Goal: Transaction & Acquisition: Obtain resource

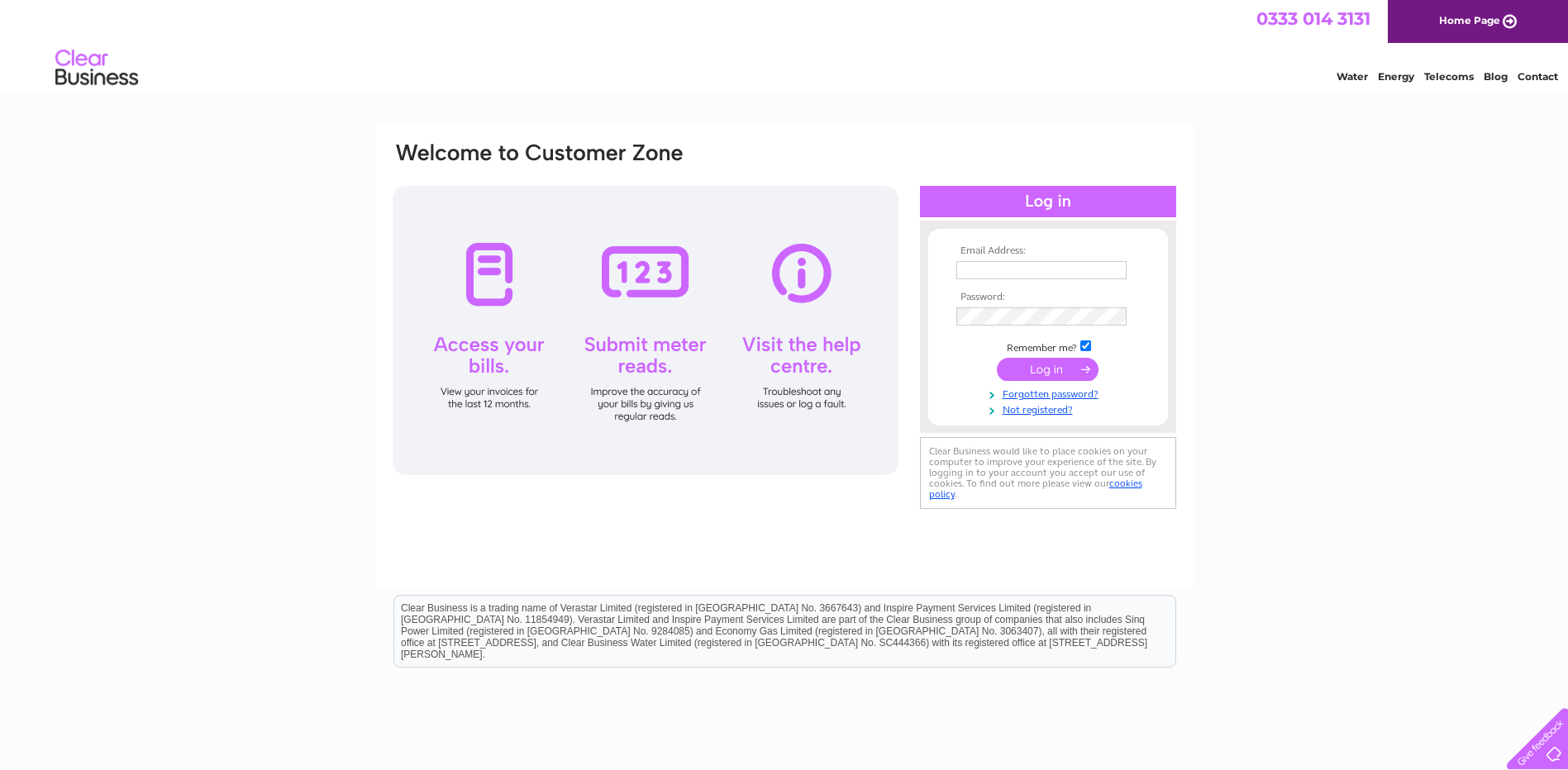
type input "accounts@doorfix.co.uk"
click at [1030, 369] on input "submit" at bounding box center [1047, 370] width 102 height 23
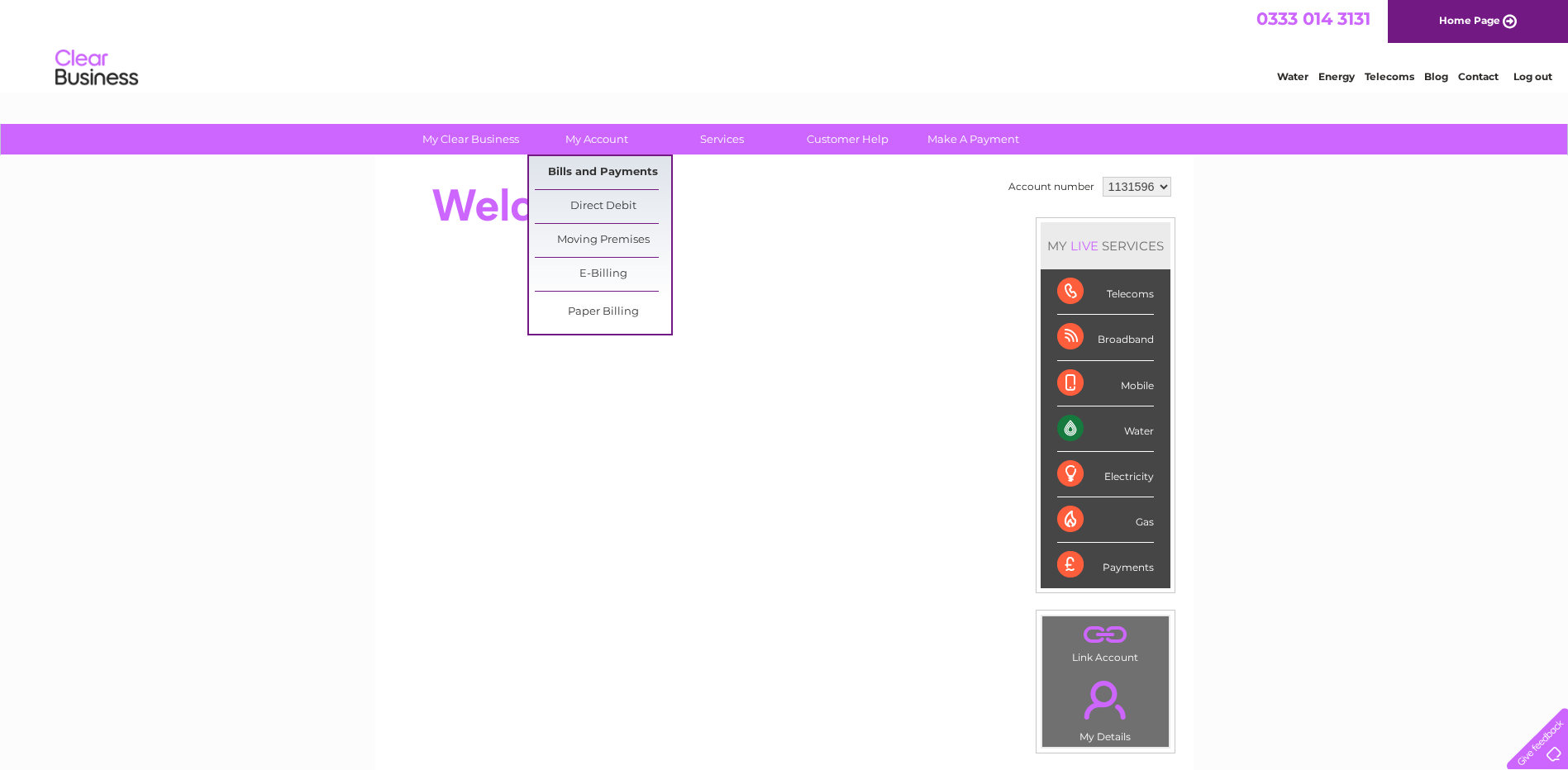
click at [607, 159] on link "Bills and Payments" at bounding box center [602, 173] width 136 height 33
click at [583, 165] on link "Bills and Payments" at bounding box center [602, 173] width 136 height 33
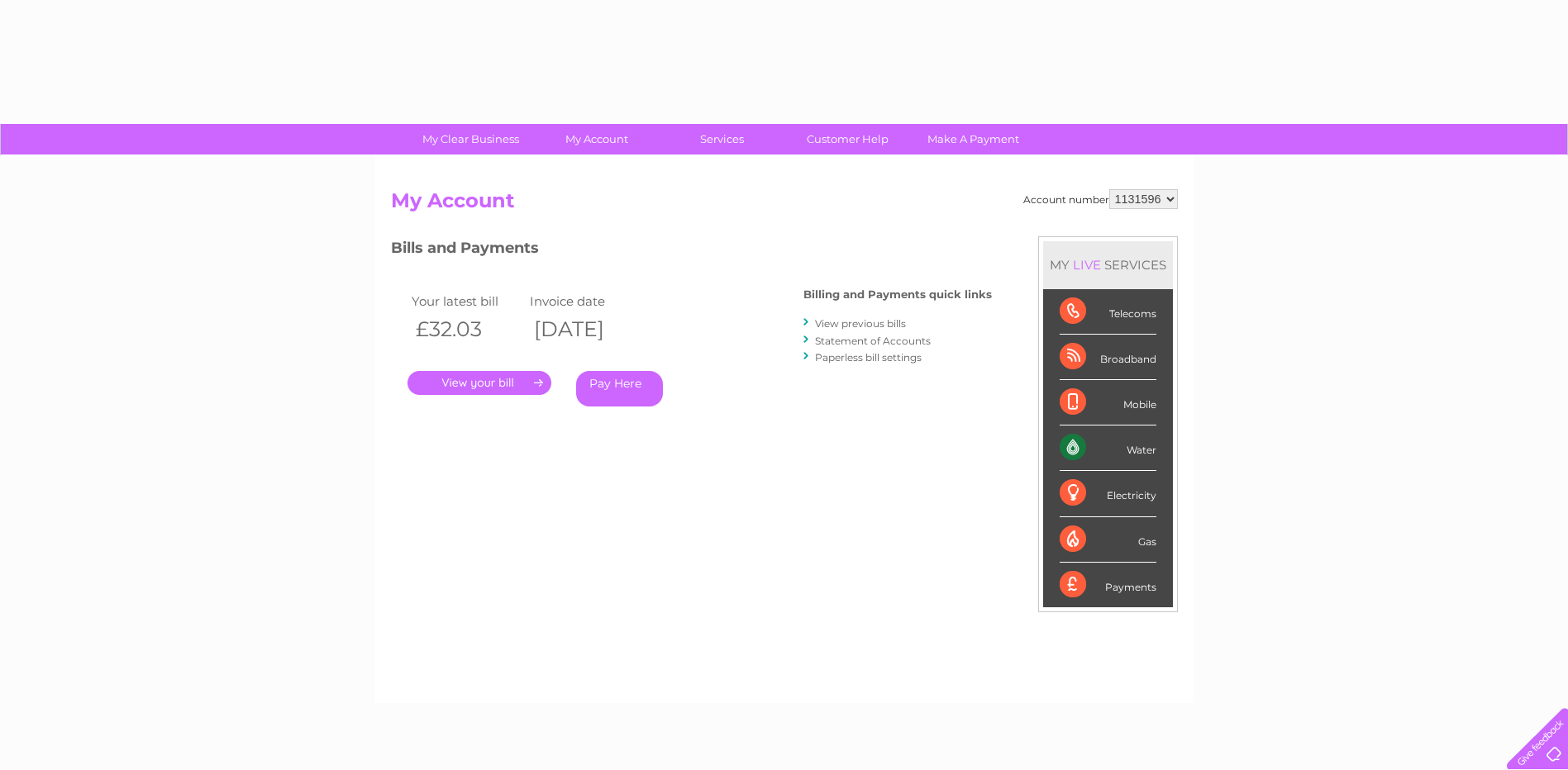
click at [497, 380] on link "." at bounding box center [479, 383] width 144 height 24
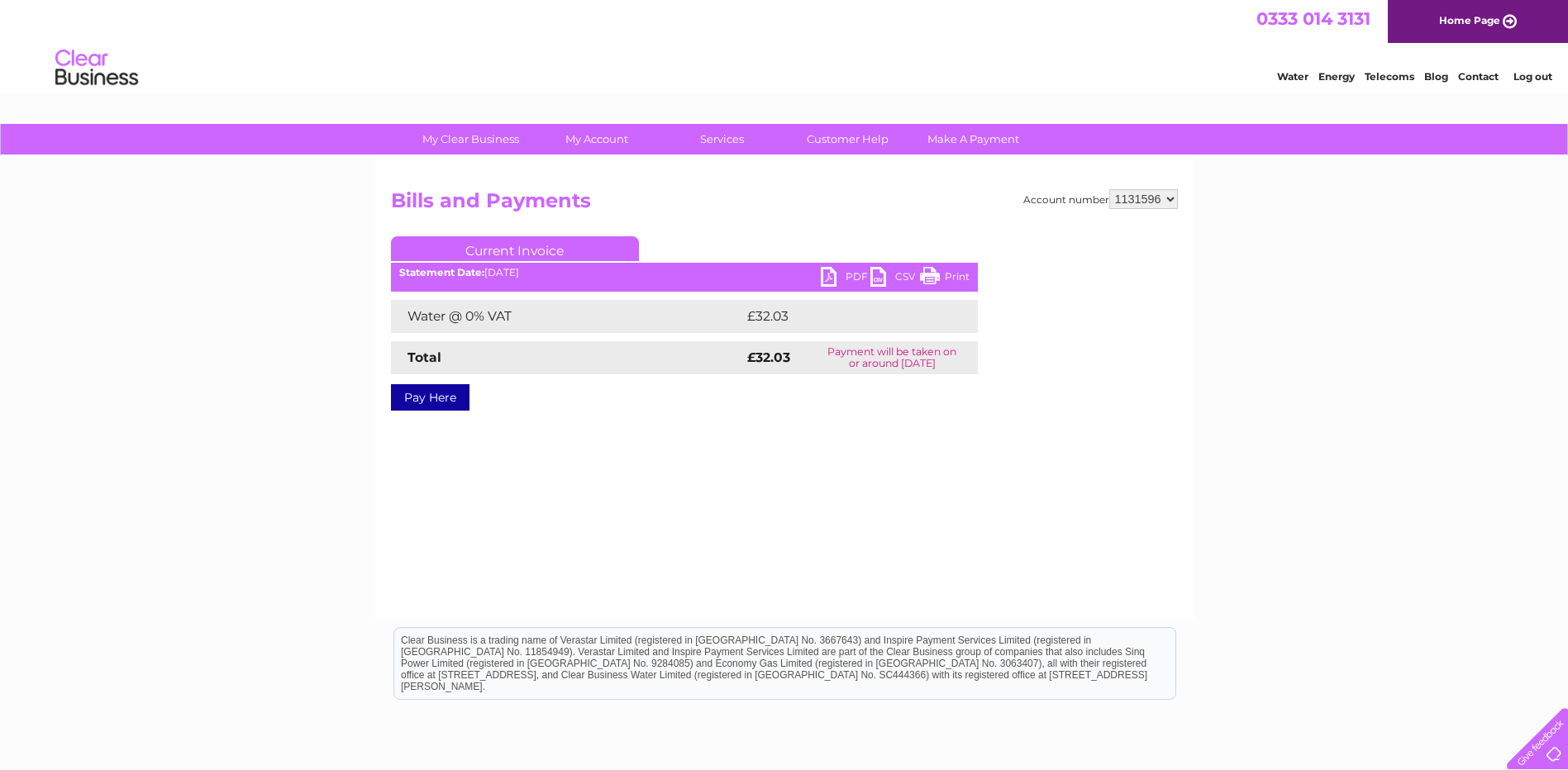
click at [848, 273] on link "PDF" at bounding box center [845, 279] width 49 height 24
click at [996, 529] on div "Account number 1131596 Bills and Payments Current Invoice PDF CSV Print £32.03" at bounding box center [784, 387] width 818 height 463
click at [1533, 69] on li "Log out" at bounding box center [1532, 76] width 49 height 21
click at [1535, 76] on link "Log out" at bounding box center [1532, 76] width 39 height 13
